Goal: Task Accomplishment & Management: Manage account settings

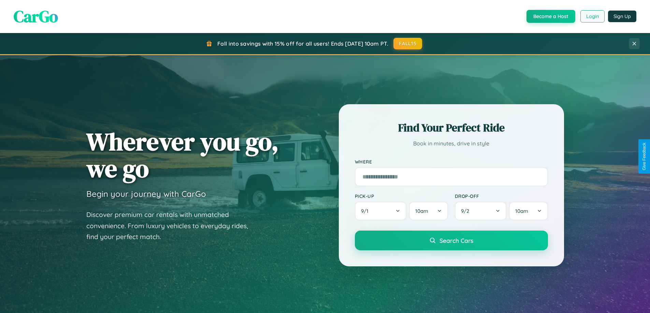
click at [592, 16] on button "Login" at bounding box center [592, 16] width 24 height 12
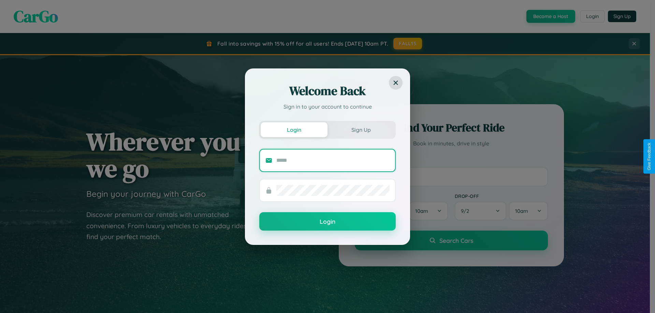
click at [333, 160] on input "text" at bounding box center [332, 160] width 113 height 11
type input "**********"
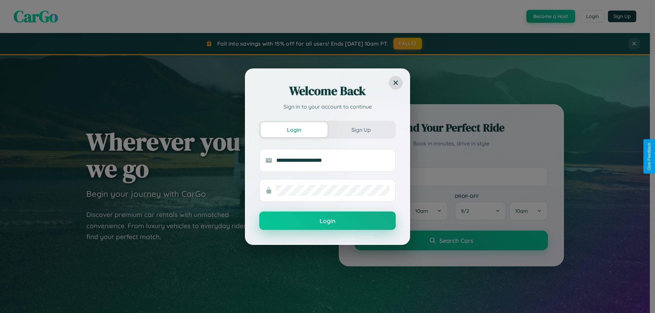
click at [327, 221] on button "Login" at bounding box center [327, 221] width 136 height 18
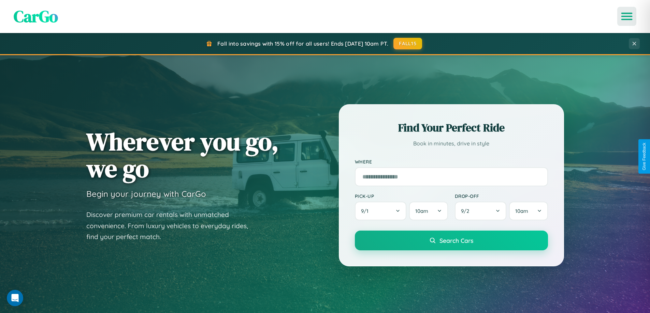
click at [627, 16] on icon "Open menu" at bounding box center [627, 16] width 10 height 6
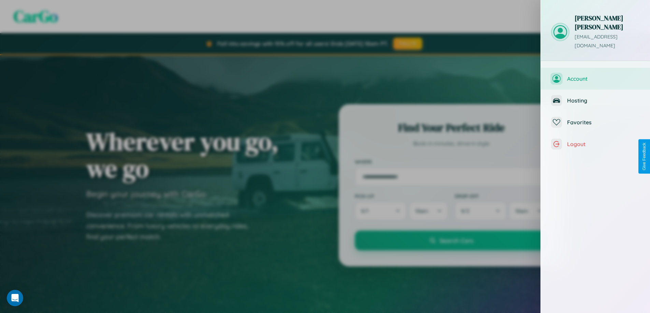
click at [595, 75] on span "Account" at bounding box center [603, 78] width 73 height 7
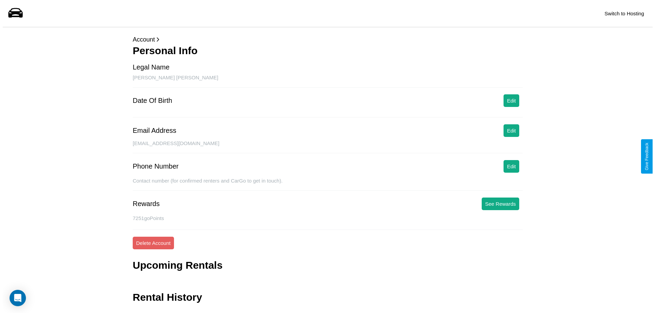
scroll to position [16, 0]
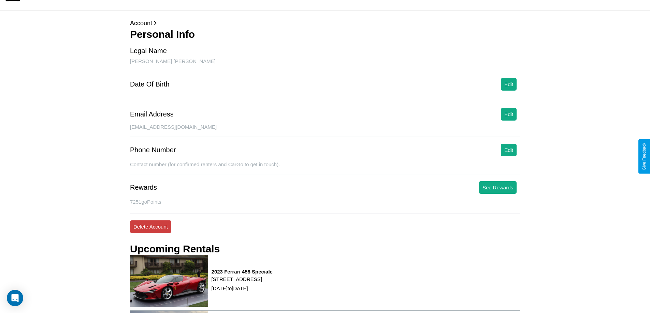
click at [150, 227] on button "Delete Account" at bounding box center [150, 227] width 41 height 13
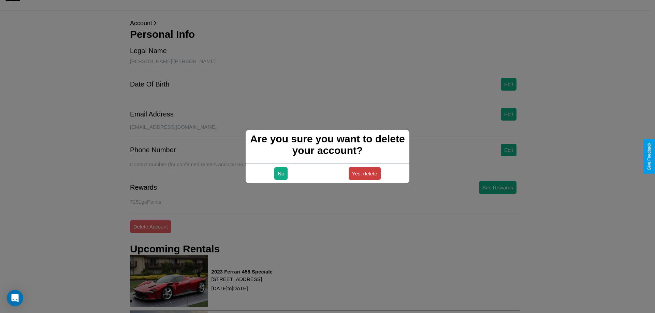
click at [364, 174] on button "Yes, delete" at bounding box center [365, 173] width 32 height 13
